Goal: Information Seeking & Learning: Learn about a topic

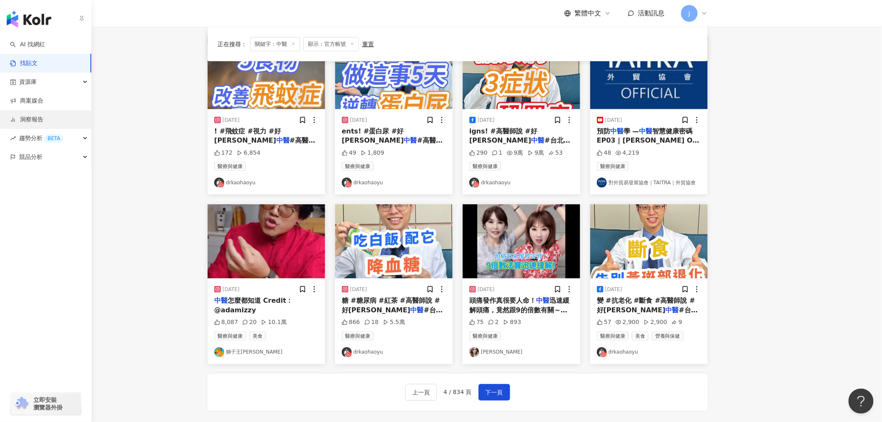
click at [33, 119] on link "洞察報告" at bounding box center [26, 119] width 33 height 8
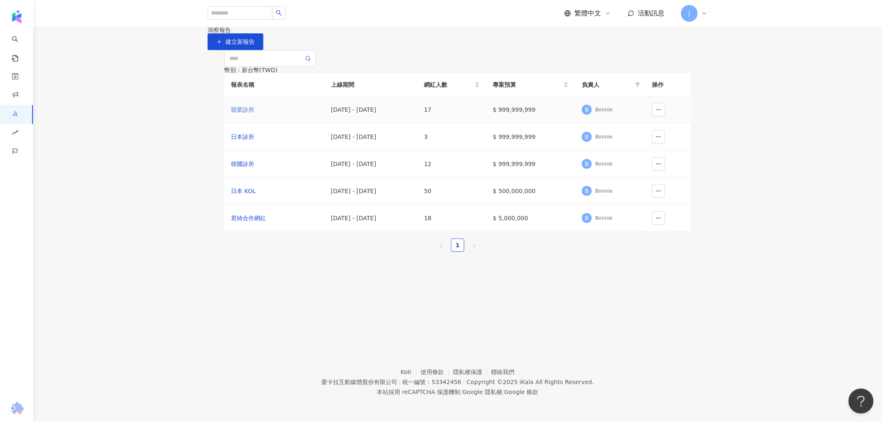
click at [240, 114] on div "競業診所" at bounding box center [274, 109] width 87 height 9
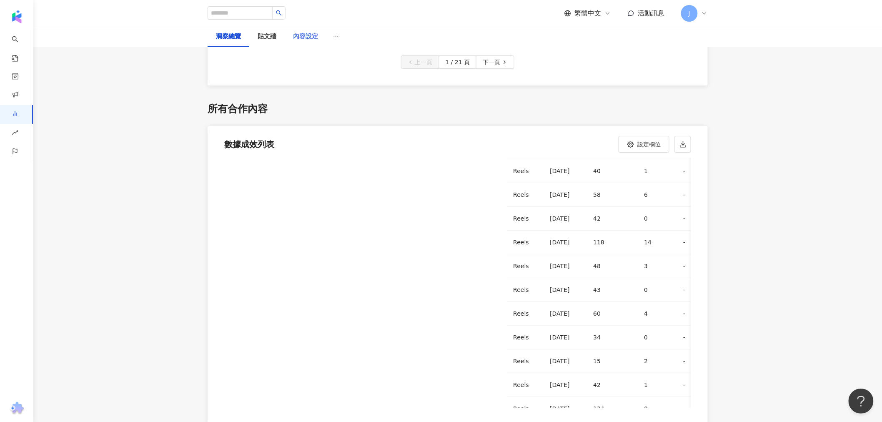
scroll to position [463, 0]
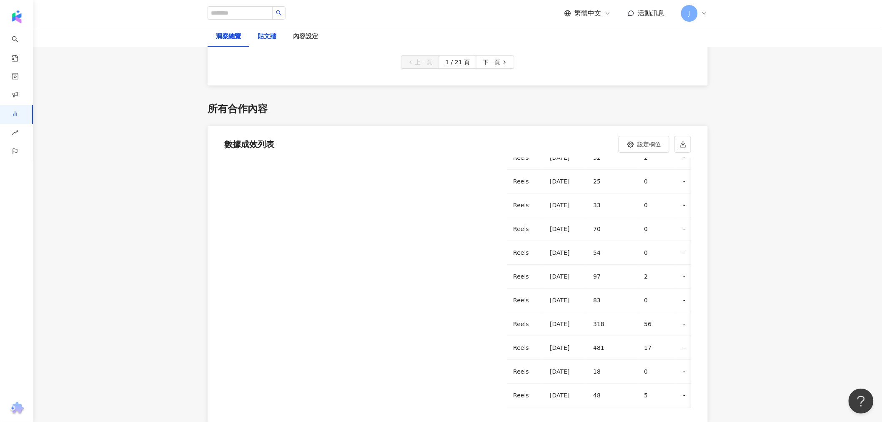
click at [265, 35] on div "貼文牆" at bounding box center [267, 37] width 19 height 10
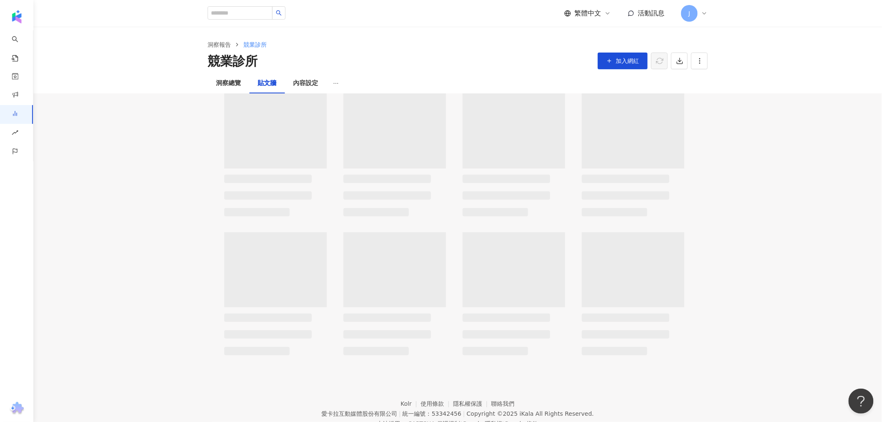
click at [269, 35] on div "洞察報告 競業診所 競業診所 加入網紅" at bounding box center [457, 50] width 849 height 47
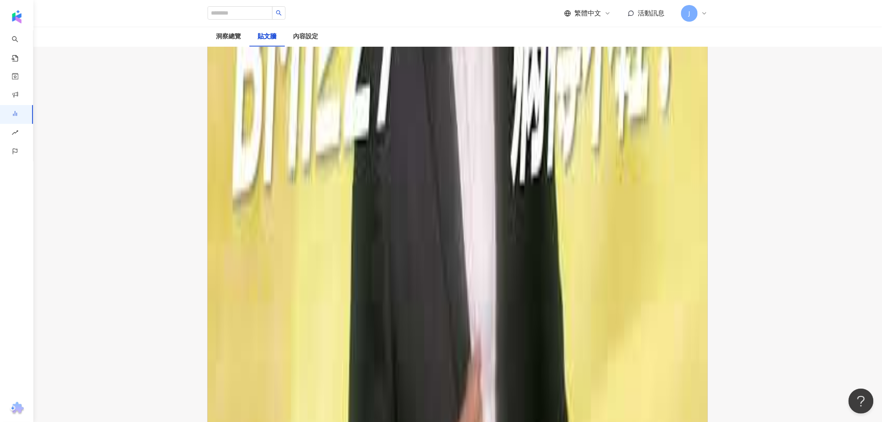
scroll to position [1714, 0]
